Goal: Check status: Check status

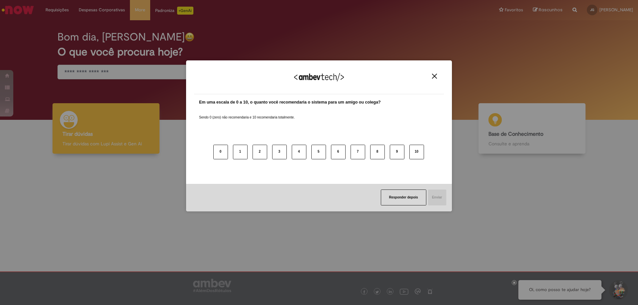
click at [432, 75] on button "Close" at bounding box center [434, 76] width 9 height 6
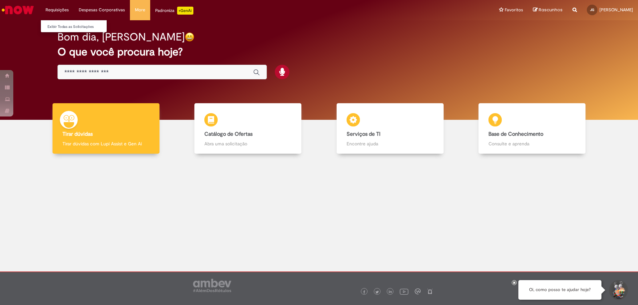
click at [61, 11] on li "Requisições Exibir Todas as Solicitações" at bounding box center [57, 10] width 33 height 20
click at [66, 24] on link "Exibir Todas as Solicitações" at bounding box center [77, 26] width 73 height 7
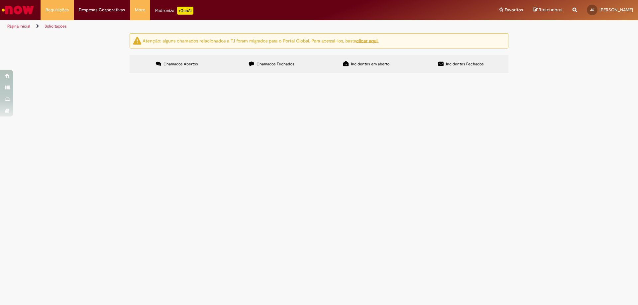
click at [293, 62] on span "Chamados Fechados" at bounding box center [276, 63] width 38 height 5
click at [368, 62] on span "Incidentes em aberto" at bounding box center [370, 63] width 39 height 5
click at [458, 59] on label "Incidentes Fechados" at bounding box center [461, 64] width 95 height 18
click at [33, 9] on img "Ir para a Homepage" at bounding box center [18, 9] width 34 height 13
